Goal: Task Accomplishment & Management: Use online tool/utility

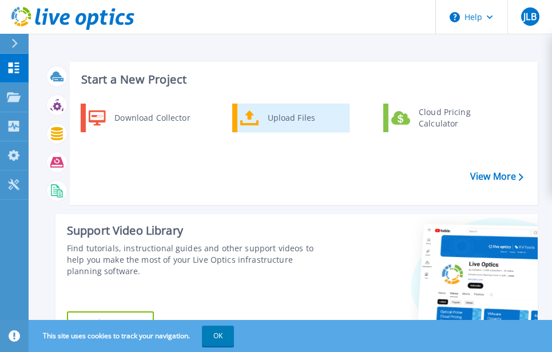
click at [264, 120] on div "Upload Files" at bounding box center [304, 117] width 85 height 23
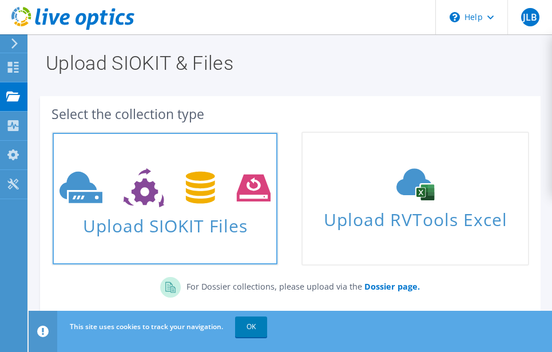
click at [240, 160] on link "Upload SIOKIT Files" at bounding box center [165, 199] width 227 height 134
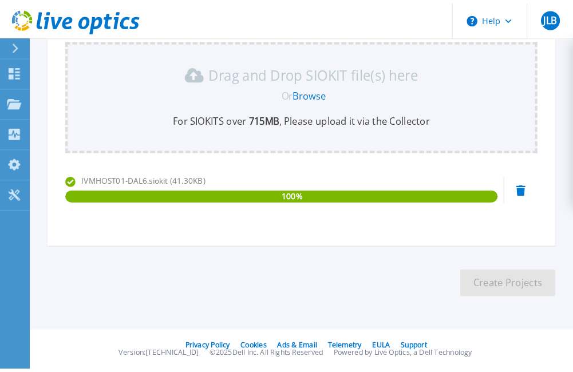
scroll to position [57, 0]
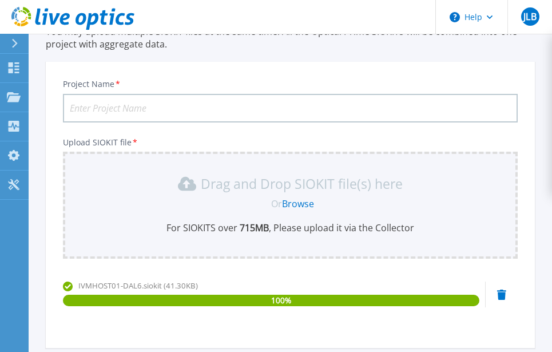
click at [254, 123] on div "Project Name * Upload SIOKIT file * Drag and Drop SIOKIT file(s) here Or Browse…" at bounding box center [290, 208] width 489 height 279
click at [248, 111] on input "Project Name *" at bounding box center [290, 108] width 455 height 29
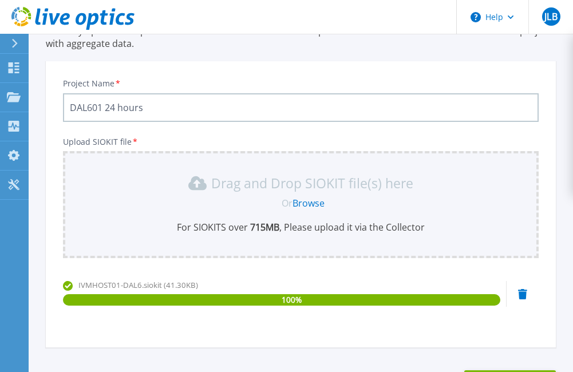
scroll to position [114, 0]
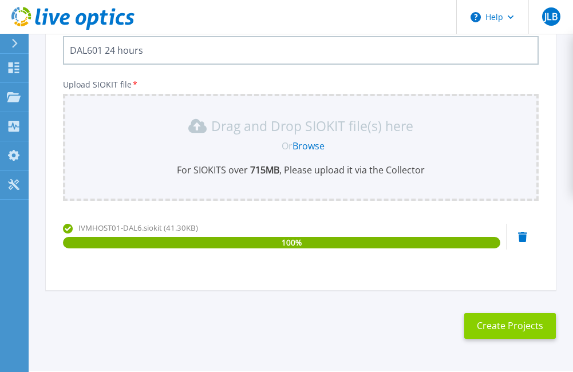
type input "DAL601 24 hours"
click at [510, 325] on button "Create Projects" at bounding box center [510, 326] width 92 height 26
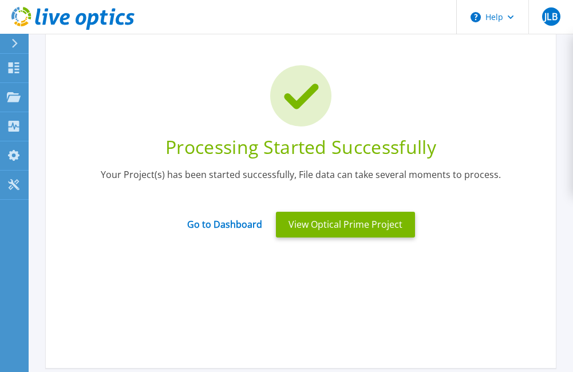
scroll to position [0, 0]
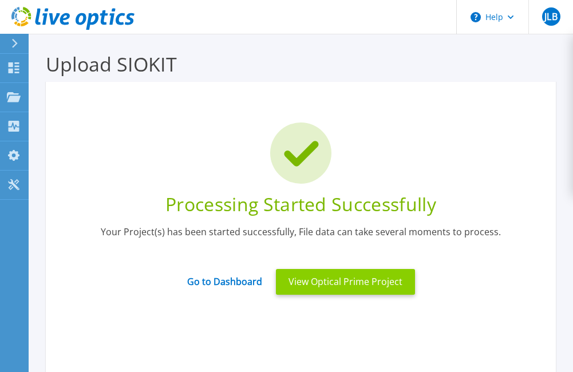
click at [295, 290] on button "View Optical Prime Project" at bounding box center [345, 282] width 139 height 26
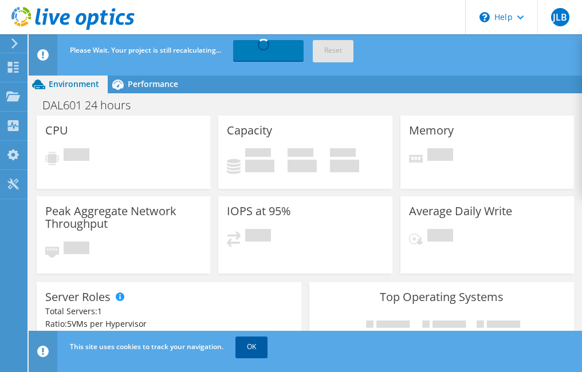
click at [255, 343] on link "OK" at bounding box center [251, 347] width 32 height 21
